Goal: Find specific page/section: Find specific page/section

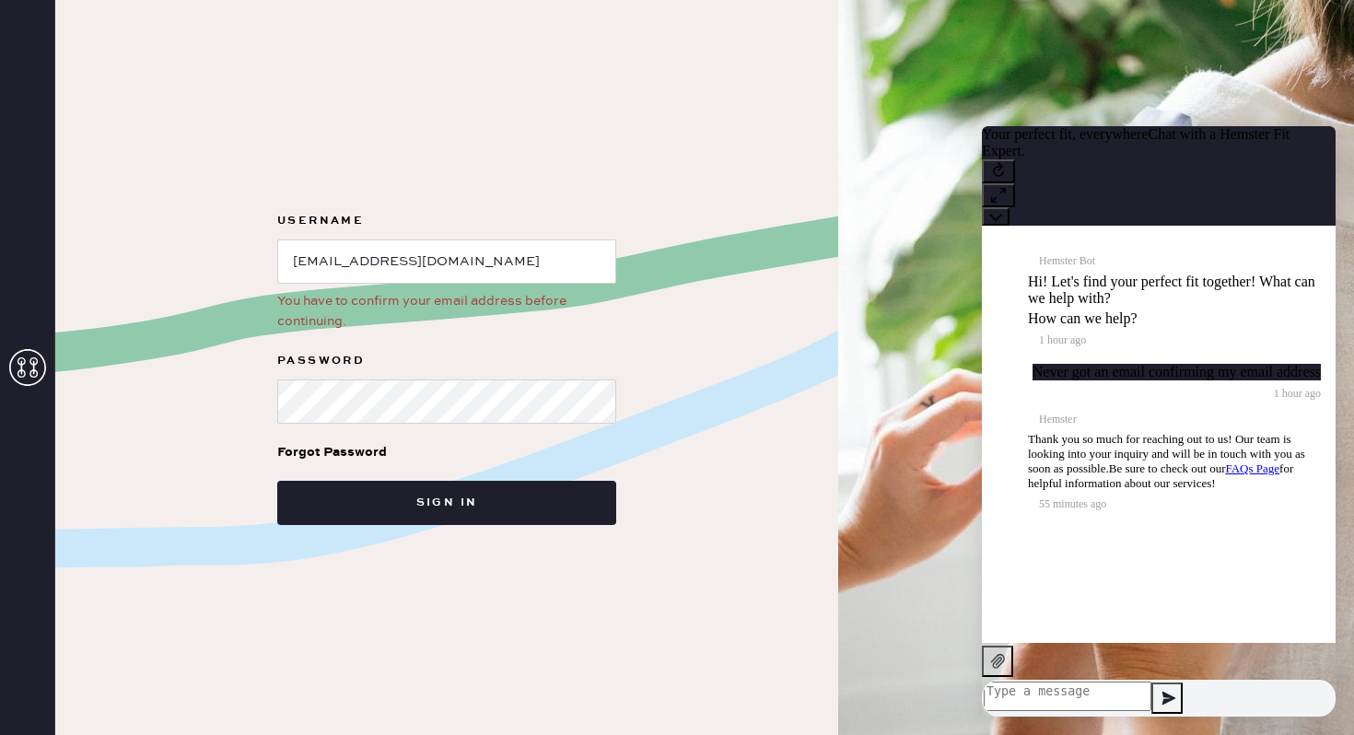
click at [1225, 475] on span "FAQs Page" at bounding box center [1252, 468] width 54 height 14
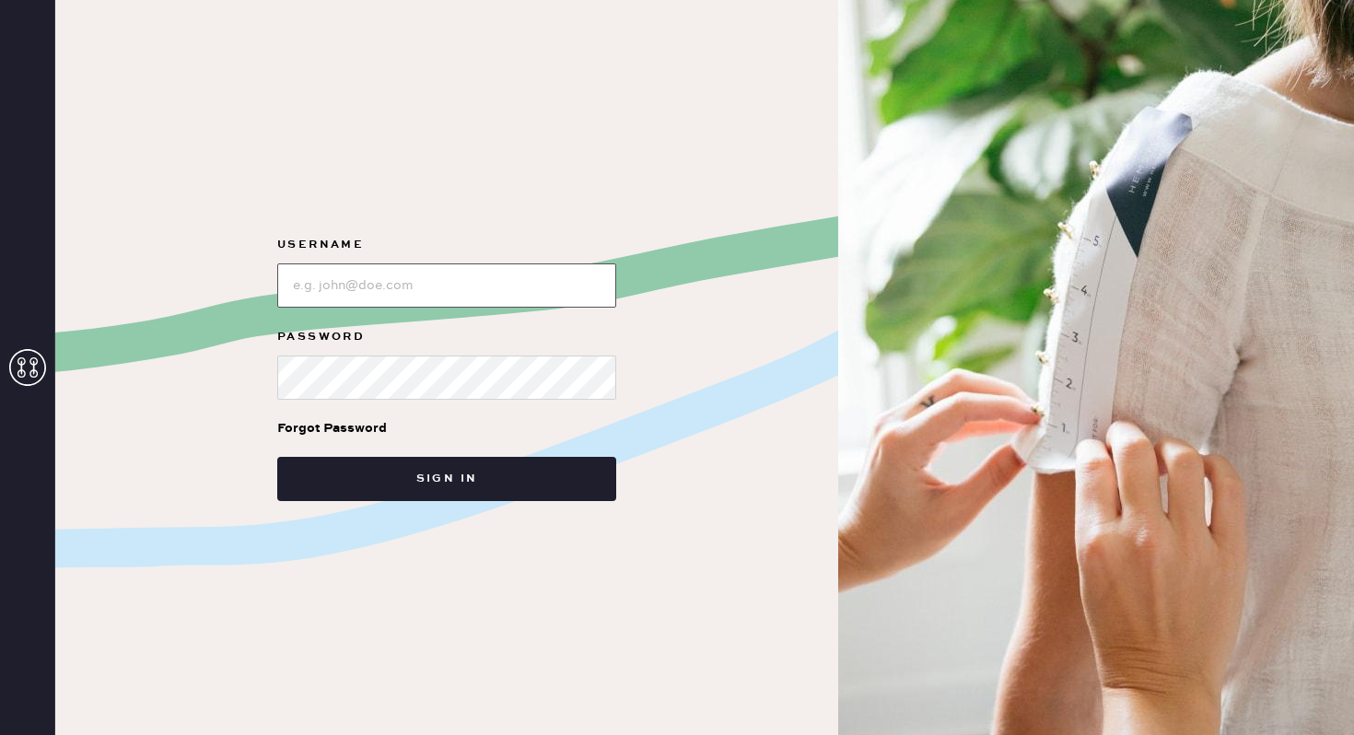
click at [477, 273] on input "loginName" at bounding box center [446, 285] width 339 height 44
type input "[EMAIL_ADDRESS][DOMAIN_NAME]"
click at [277, 457] on button "Sign in" at bounding box center [446, 479] width 339 height 44
